Goal: Find specific page/section: Locate a particular part of the current website

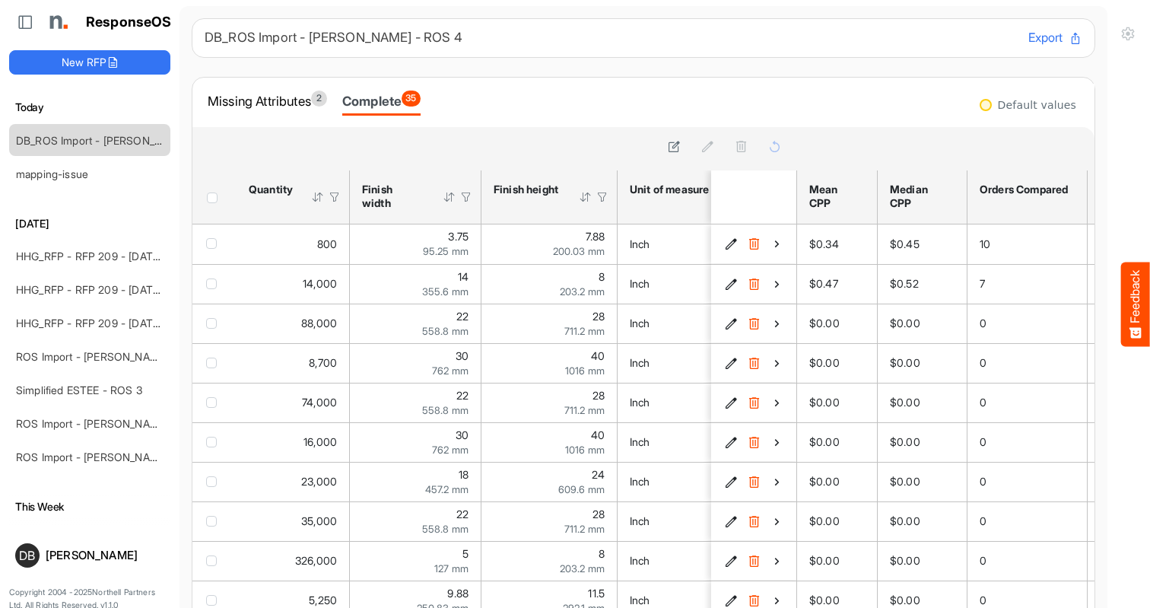
click at [631, 68] on div "DB_ROS Import - Estee Lauder - ROS 4 Export Missing Attributes 2 Complete 35 sf…" at bounding box center [644, 340] width 904 height 645
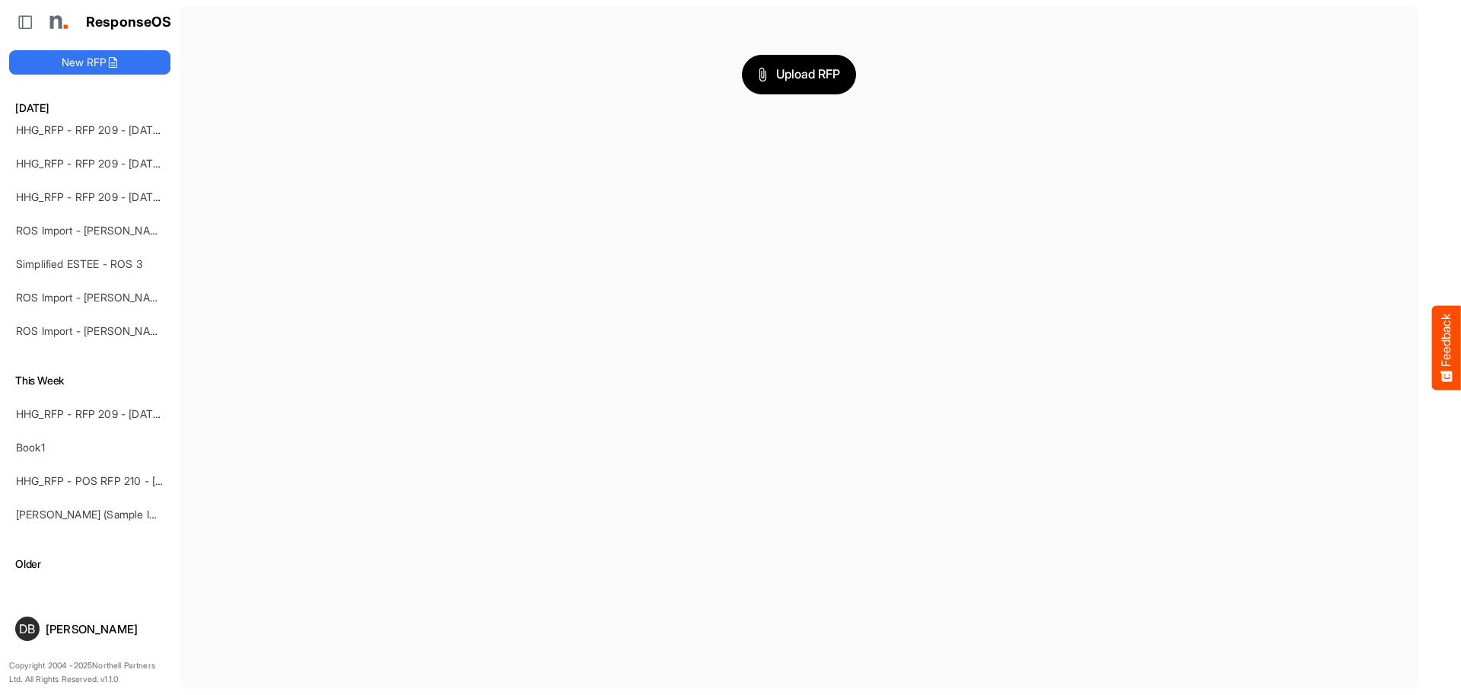
scroll to position [129, 0]
click at [94, 323] on link "ROS Import - [PERSON_NAME] - Final (short)" at bounding box center [126, 328] width 221 height 13
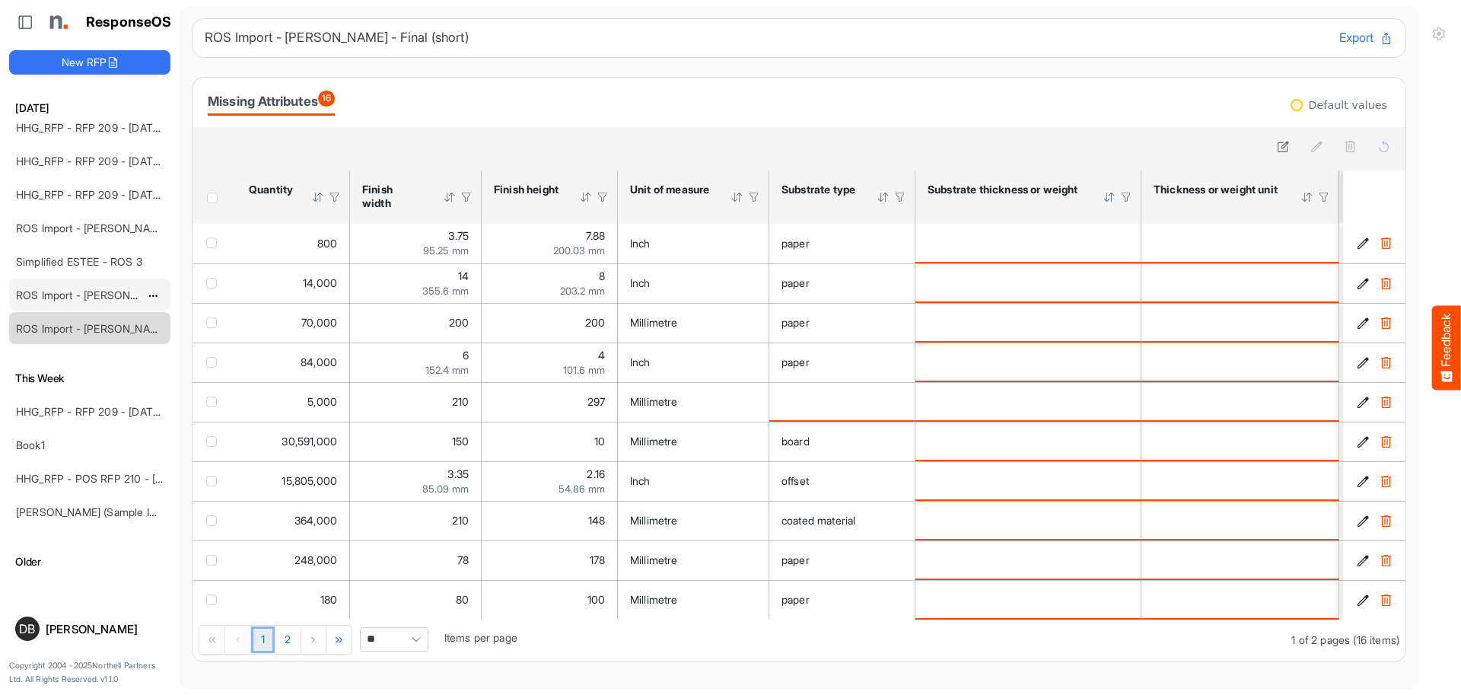
click at [94, 292] on link "ROS Import - [PERSON_NAME] - Final (short)" at bounding box center [126, 294] width 221 height 13
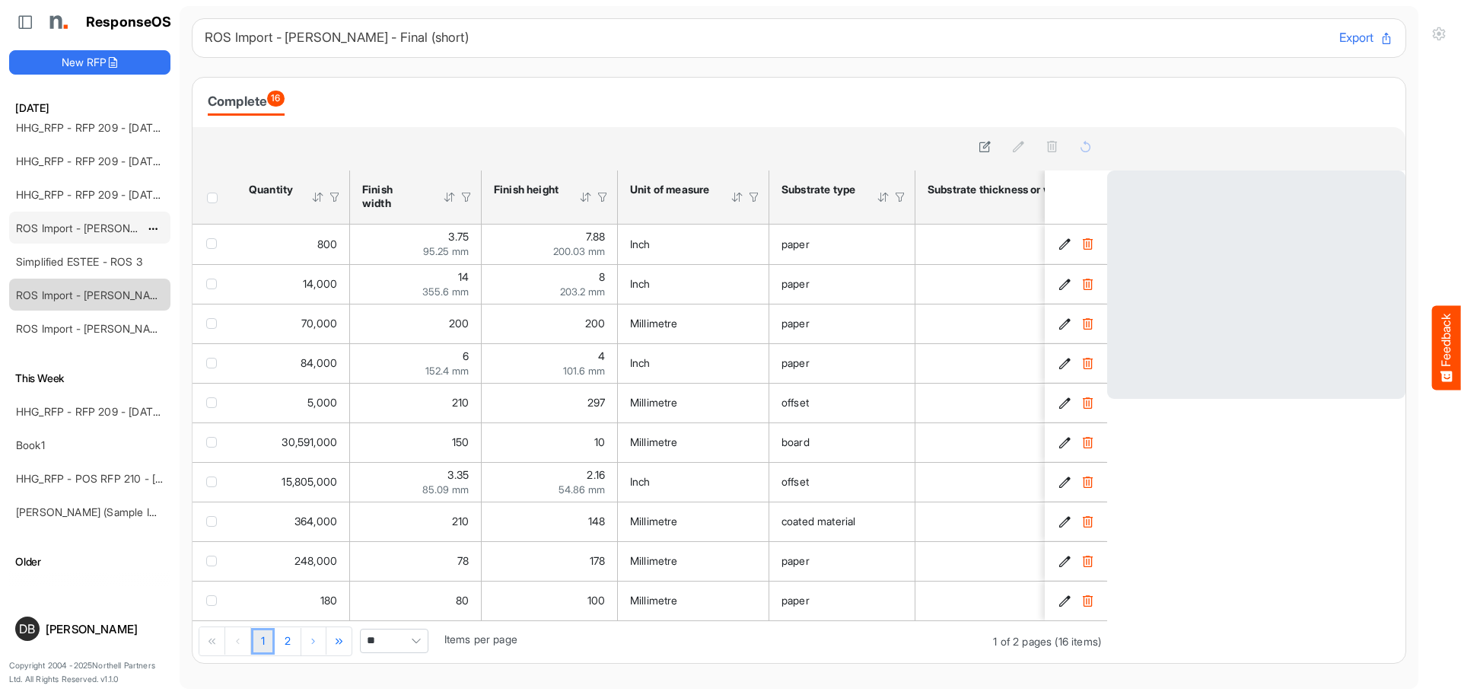
click at [89, 231] on link "ROS Import - [PERSON_NAME] - ROS 4" at bounding box center [114, 227] width 196 height 13
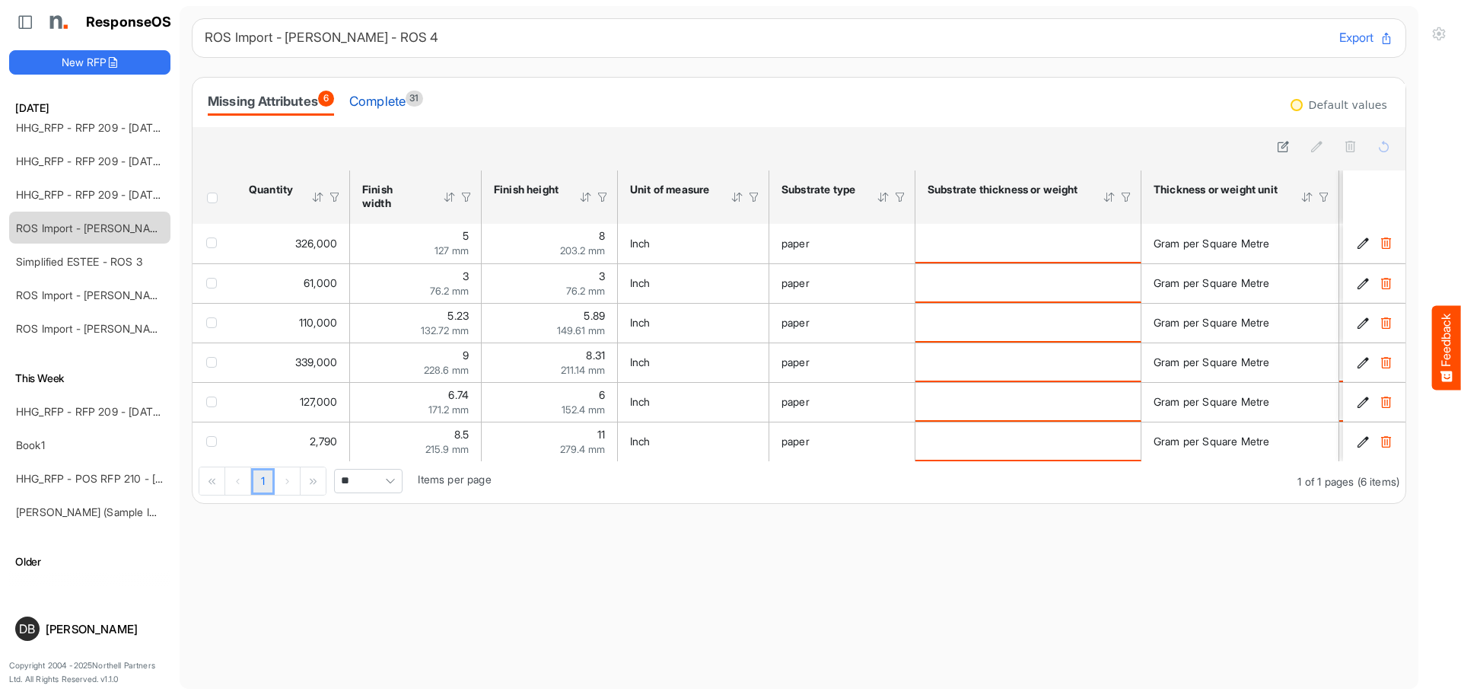
click at [411, 105] on div "Complete 31" at bounding box center [386, 101] width 74 height 21
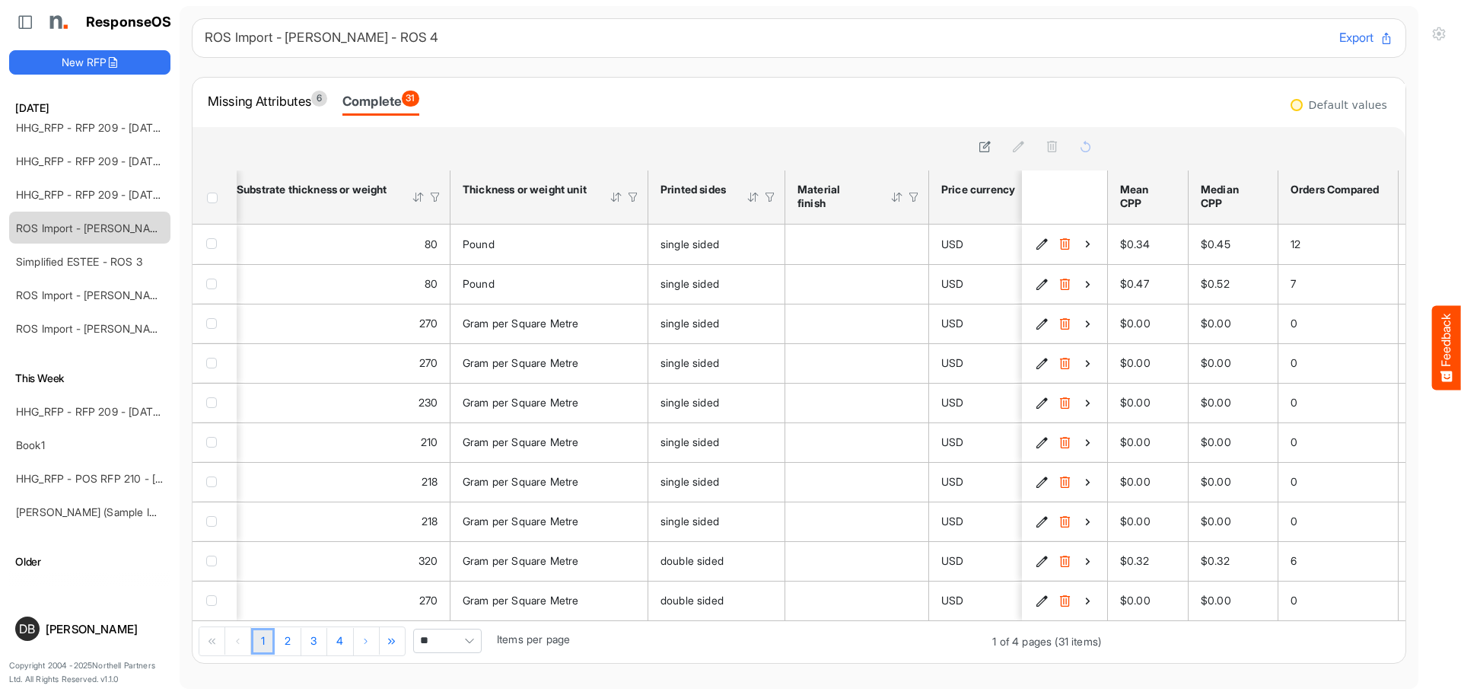
click at [470, 650] on span "Pagerdropdown" at bounding box center [469, 640] width 23 height 23
click at [463, 616] on li "All" at bounding box center [448, 620] width 67 height 23
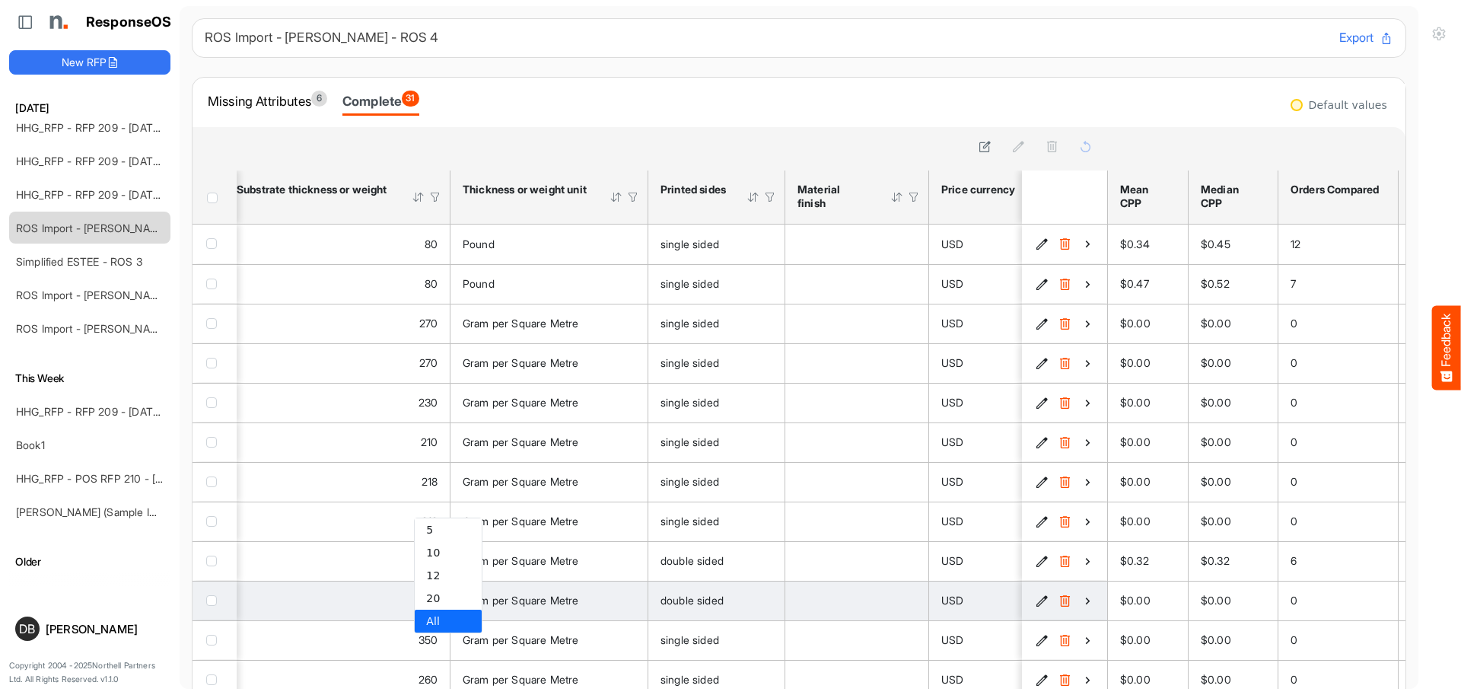
type input "***"
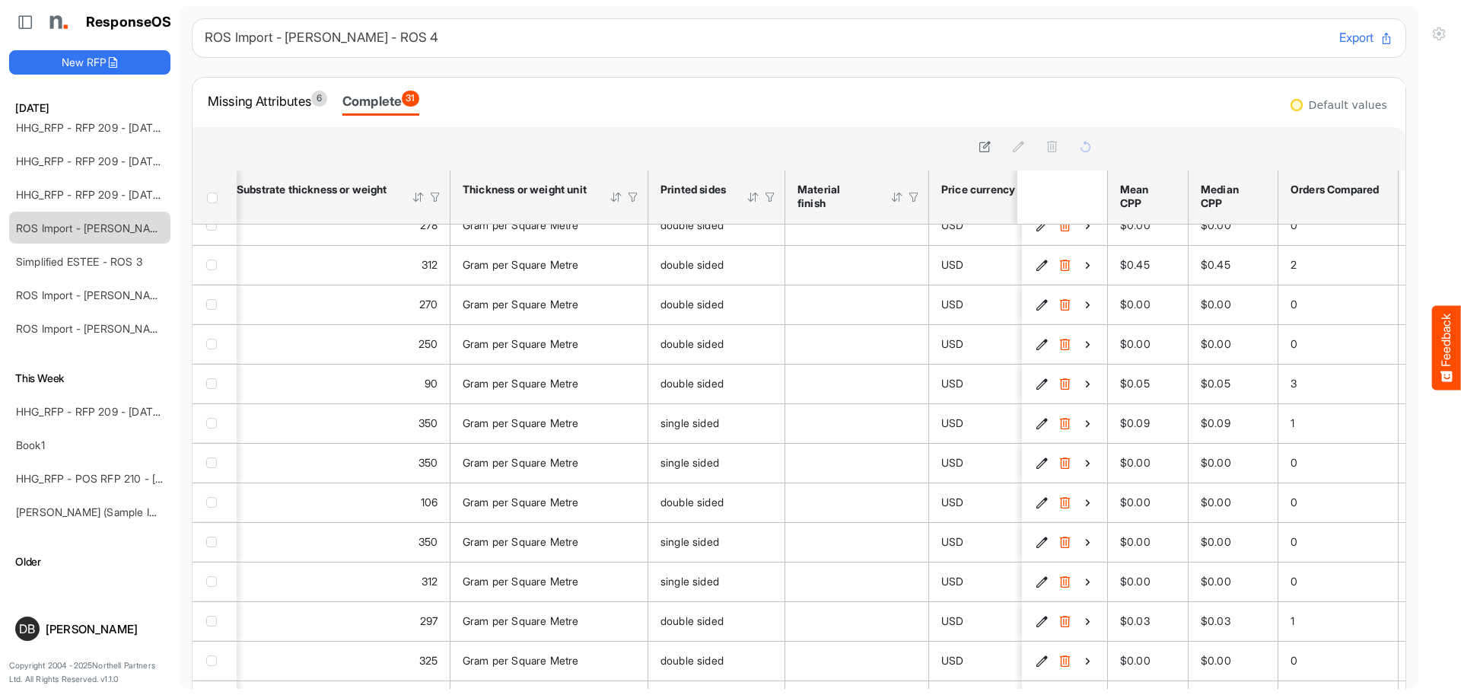
scroll to position [657, 691]
